Goal: Task Accomplishment & Management: Use online tool/utility

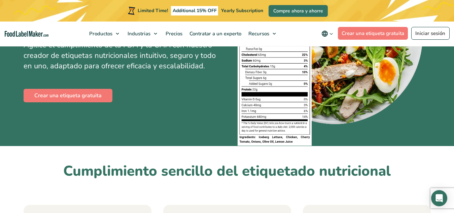
scroll to position [133, 0]
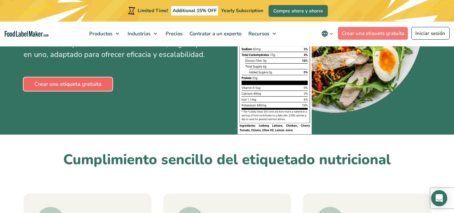
click at [84, 79] on link "Crear una etiqueta gratuita" at bounding box center [68, 83] width 89 height 13
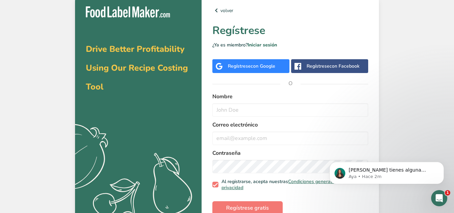
scroll to position [15, 0]
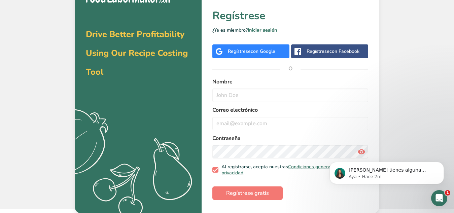
click at [258, 186] on form "Nombre Correo electrónico Contraseña Al registrarse, acepta nuestras Condicione…" at bounding box center [290, 139] width 156 height 122
click at [264, 200] on button "Regístrese gratis" at bounding box center [247, 193] width 70 height 13
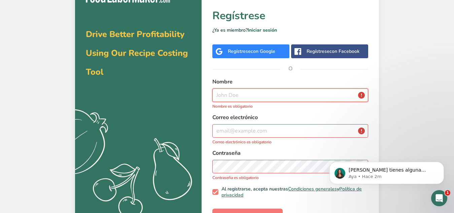
click at [267, 100] on input "text" at bounding box center [290, 95] width 156 height 13
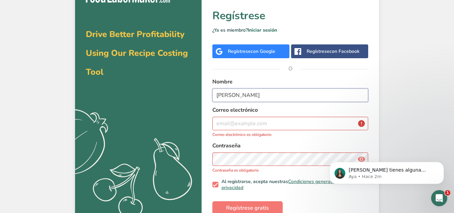
type input "tania charles"
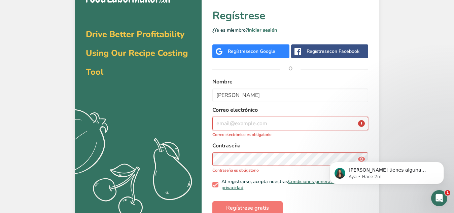
click at [266, 123] on input "email" at bounding box center [290, 123] width 156 height 13
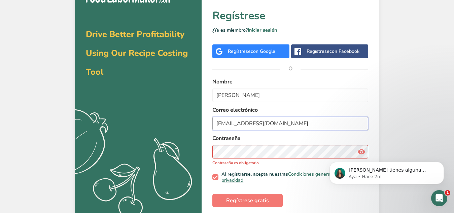
type input "tania_charles@gmail.com"
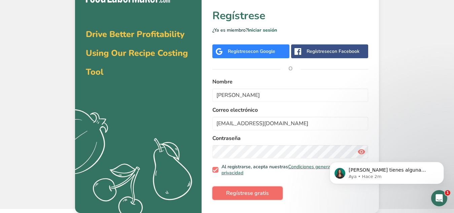
click at [245, 198] on button "Regístrese gratis" at bounding box center [247, 193] width 70 height 13
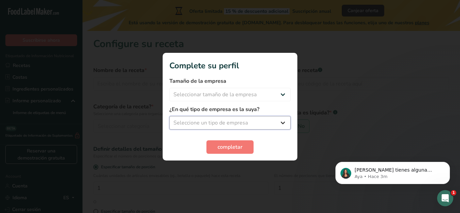
click at [257, 126] on select "Seleccione un tipo de empresa Fabricante de alimentos envasados Restaurante y c…" at bounding box center [229, 122] width 121 height 13
select select "8"
click at [169, 116] on select "Seleccione un tipo de empresa Fabricante de alimentos envasados Restaurante y c…" at bounding box center [229, 122] width 121 height 13
click at [262, 99] on select "Seleccionar tamaño de la empresa Menos de 10 empleados De 10 a 50 empleados De …" at bounding box center [229, 94] width 121 height 13
select select "1"
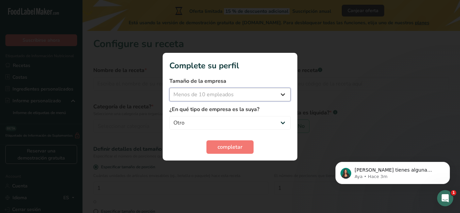
click at [169, 88] on select "Seleccionar tamaño de la empresa Menos de 10 empleados De 10 a 50 empleados De …" at bounding box center [229, 94] width 121 height 13
click at [230, 152] on button "completar" at bounding box center [229, 146] width 47 height 13
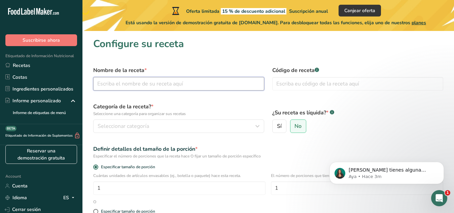
click at [226, 81] on input "text" at bounding box center [178, 83] width 171 height 13
type input "v"
type input "VitalSnack"
click at [301, 83] on input "text" at bounding box center [357, 83] width 171 height 13
